Goal: Information Seeking & Learning: Learn about a topic

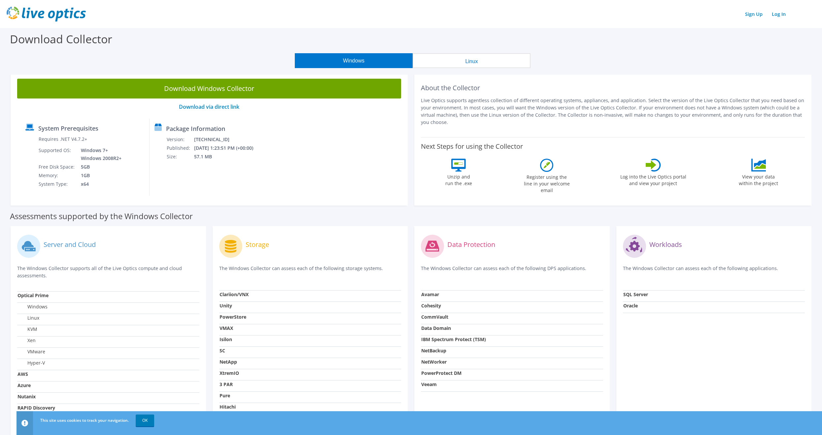
click at [465, 61] on button "Linux" at bounding box center [472, 60] width 118 height 15
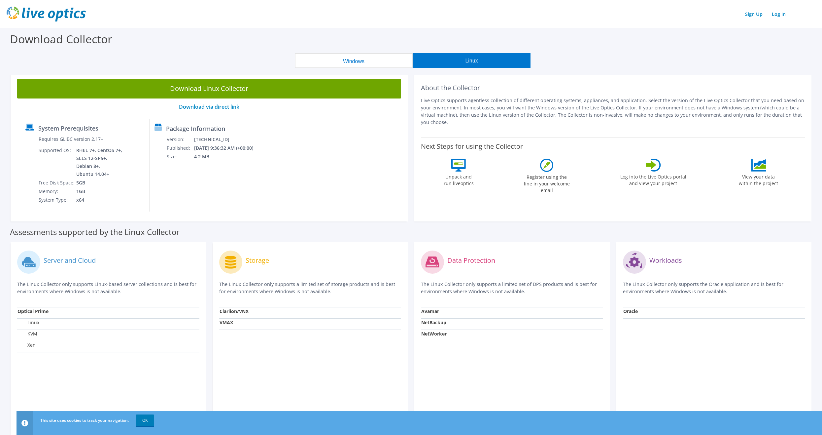
click at [362, 63] on button "Windows" at bounding box center [354, 60] width 118 height 15
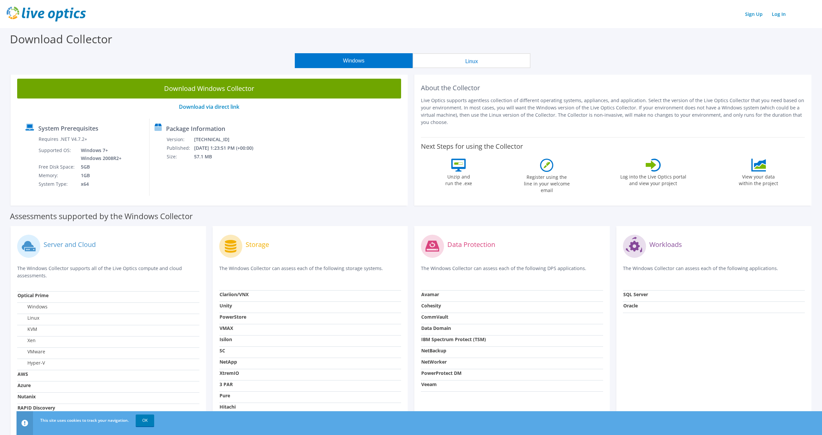
click at [464, 66] on button "Linux" at bounding box center [472, 60] width 118 height 15
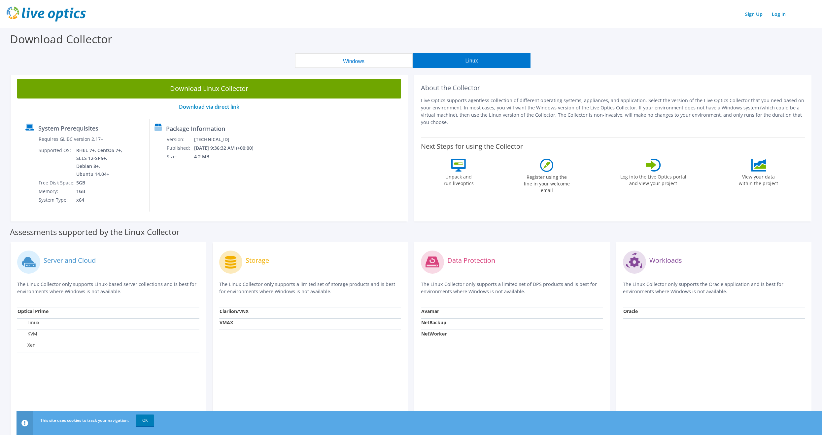
click at [365, 69] on section "Download Collector Windows Linux Download Windows Collector Download via direct…" at bounding box center [411, 267] width 822 height 479
click at [371, 60] on button "Windows" at bounding box center [354, 60] width 118 height 15
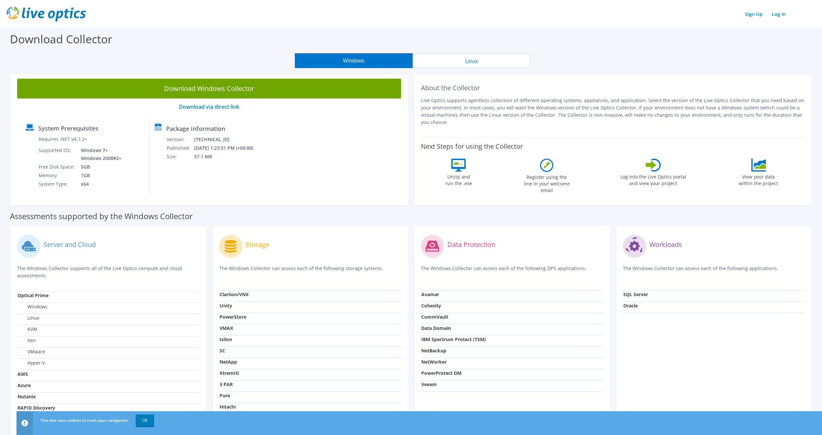
click at [489, 61] on button "Linux" at bounding box center [472, 60] width 118 height 15
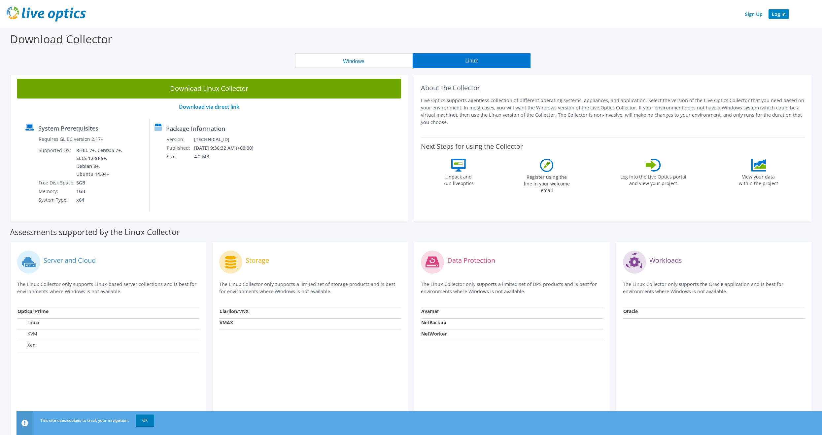
click at [781, 17] on link "Log In" at bounding box center [779, 14] width 20 height 10
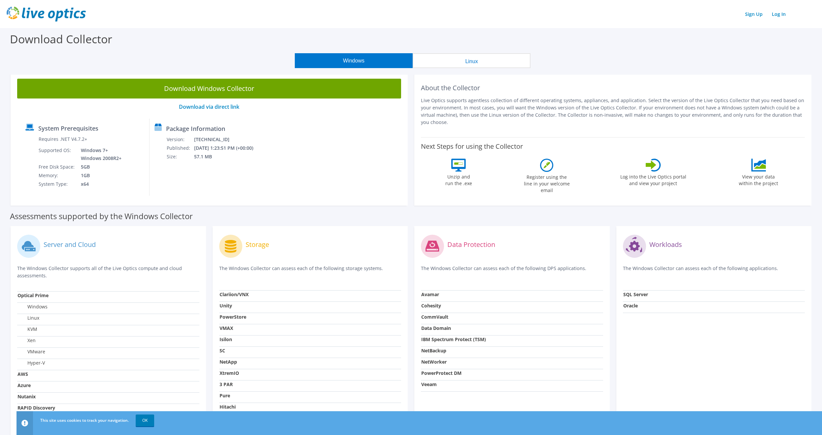
click at [502, 299] on td "Avamar" at bounding box center [512, 295] width 182 height 11
click at [438, 294] on strong "Avamar" at bounding box center [430, 294] width 18 height 6
click at [461, 246] on label "Data Protection" at bounding box center [472, 244] width 48 height 7
drag, startPoint x: 455, startPoint y: 247, endPoint x: 492, endPoint y: 244, distance: 37.5
click at [492, 244] on label "Data Protection" at bounding box center [472, 244] width 48 height 7
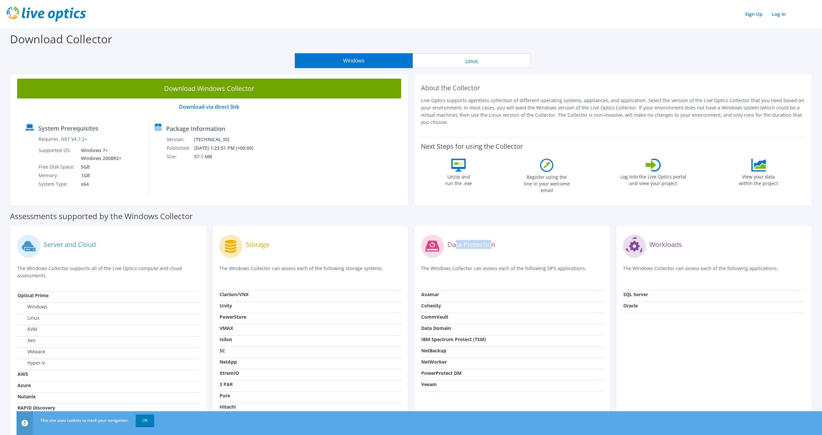
click at [492, 244] on label "Data Protection" at bounding box center [472, 244] width 48 height 7
drag, startPoint x: 441, startPoint y: 271, endPoint x: 540, endPoint y: 268, distance: 99.1
click at [540, 268] on p "The Windows Collector can assess each of the following DPS applications." at bounding box center [512, 272] width 182 height 14
click at [457, 61] on button "Linux" at bounding box center [472, 60] width 118 height 15
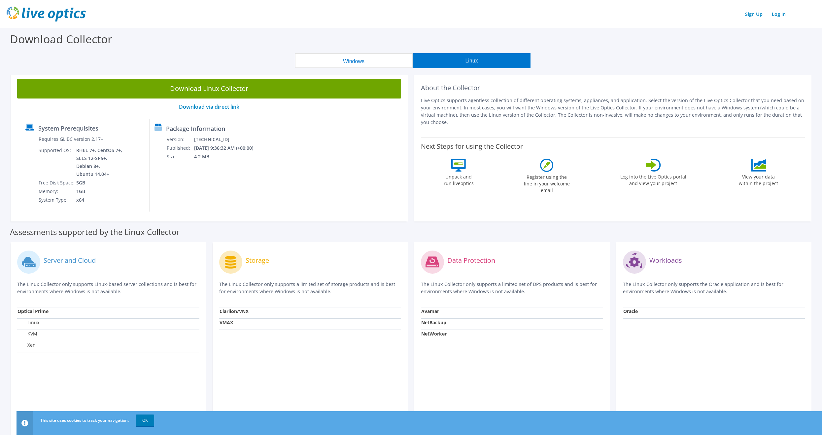
drag, startPoint x: 447, startPoint y: 312, endPoint x: 443, endPoint y: 312, distance: 3.6
click at [447, 312] on td "Avamar" at bounding box center [512, 312] width 182 height 11
drag, startPoint x: 426, startPoint y: 313, endPoint x: 450, endPoint y: 314, distance: 24.5
click at [450, 314] on td "Avamar" at bounding box center [512, 312] width 182 height 11
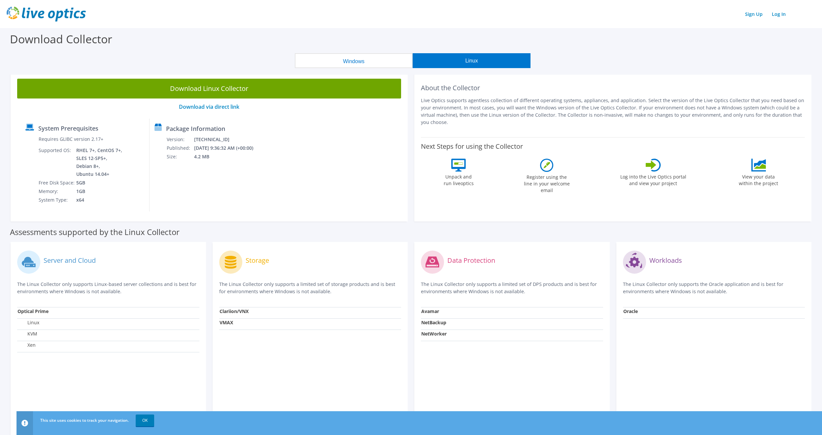
drag, startPoint x: 481, startPoint y: 286, endPoint x: 475, endPoint y: 293, distance: 9.4
click at [475, 293] on p "The Linux Collector only supports a limited set of DPS products and is best for…" at bounding box center [512, 287] width 182 height 15
drag, startPoint x: 533, startPoint y: 322, endPoint x: 538, endPoint y: 269, distance: 52.7
click at [779, 17] on link "Log In" at bounding box center [779, 14] width 20 height 10
